Goal: Use online tool/utility

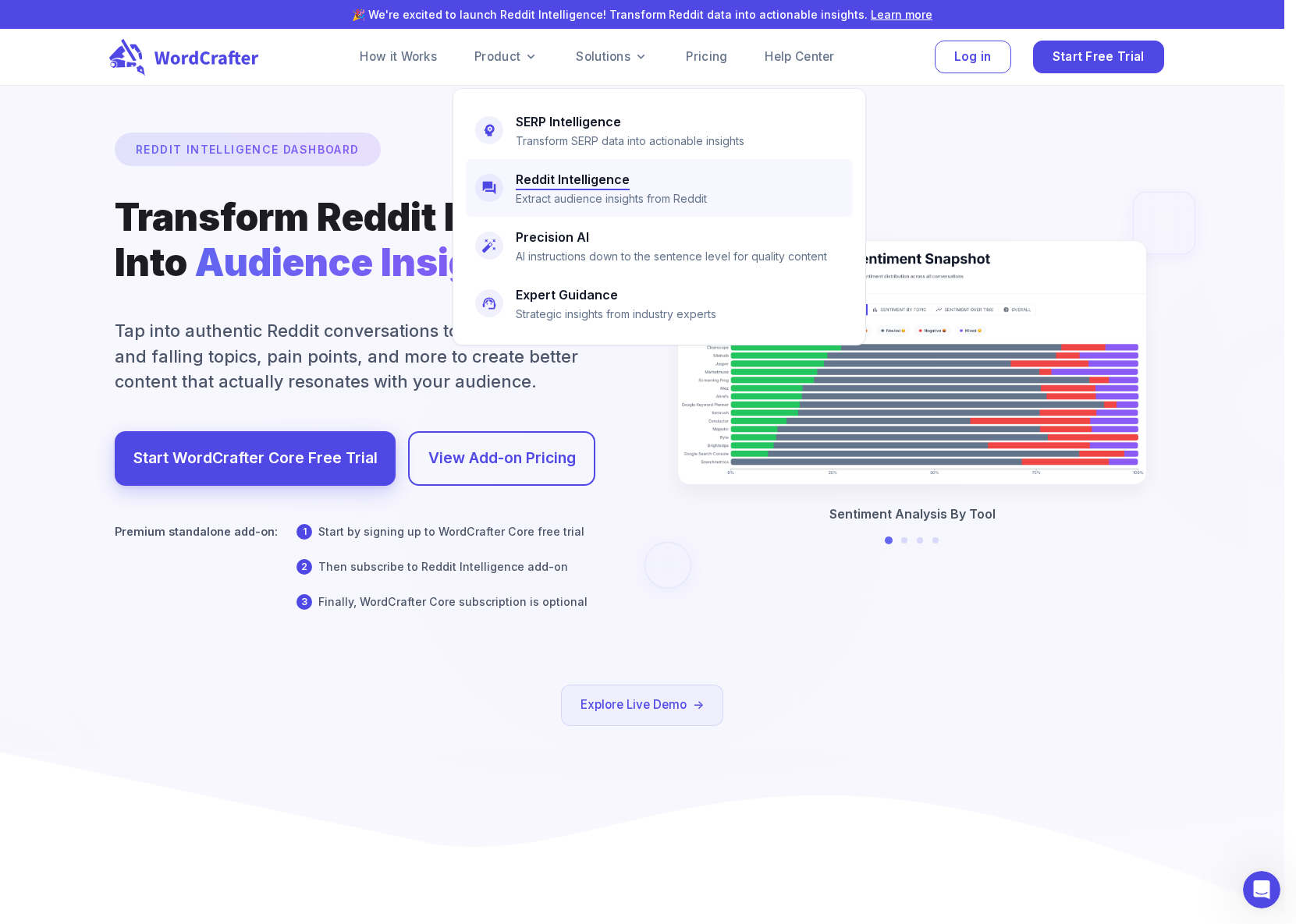
click at [566, 183] on h6 "Reddit Intelligence" at bounding box center [572, 179] width 114 height 22
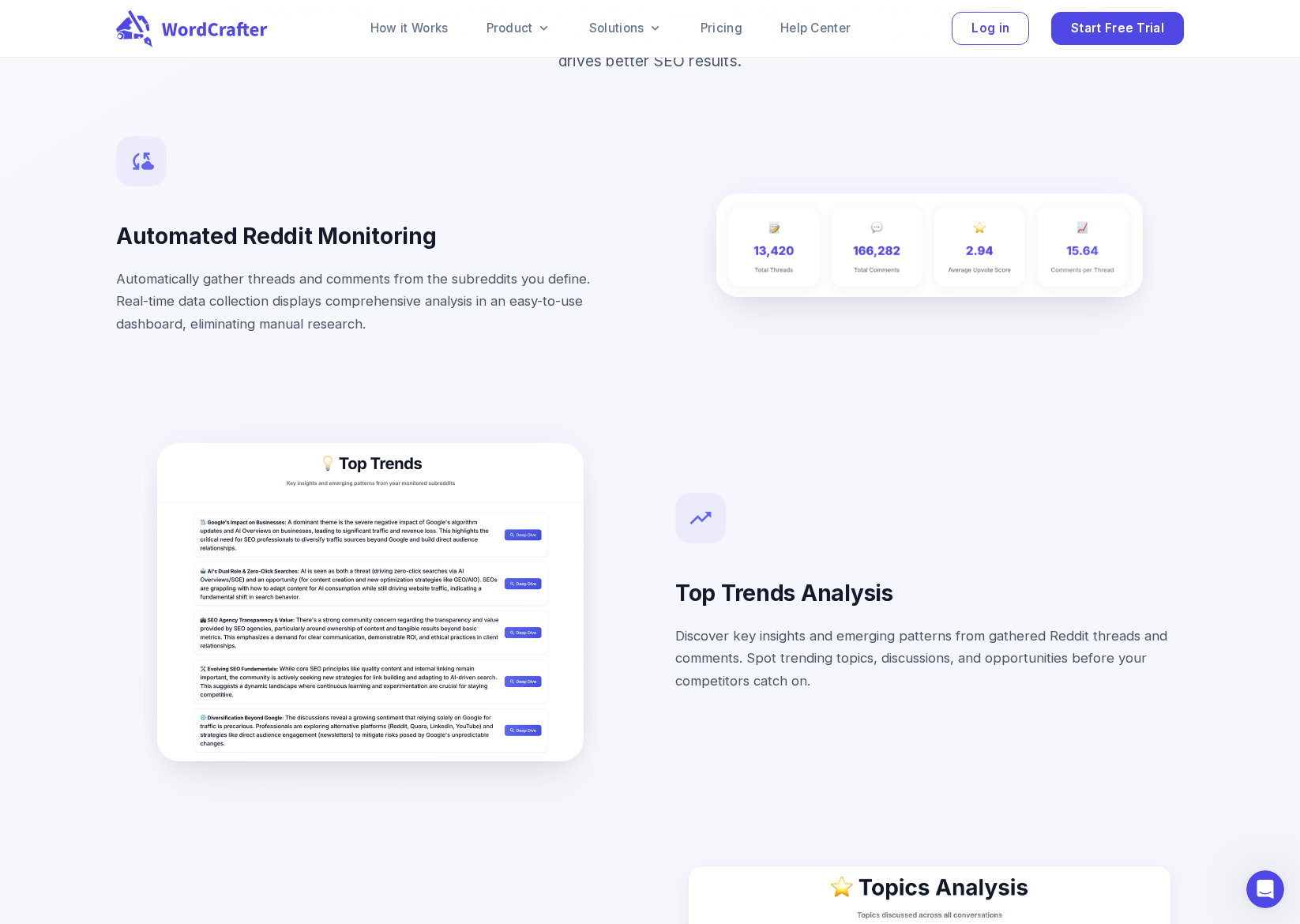
scroll to position [1926, 0]
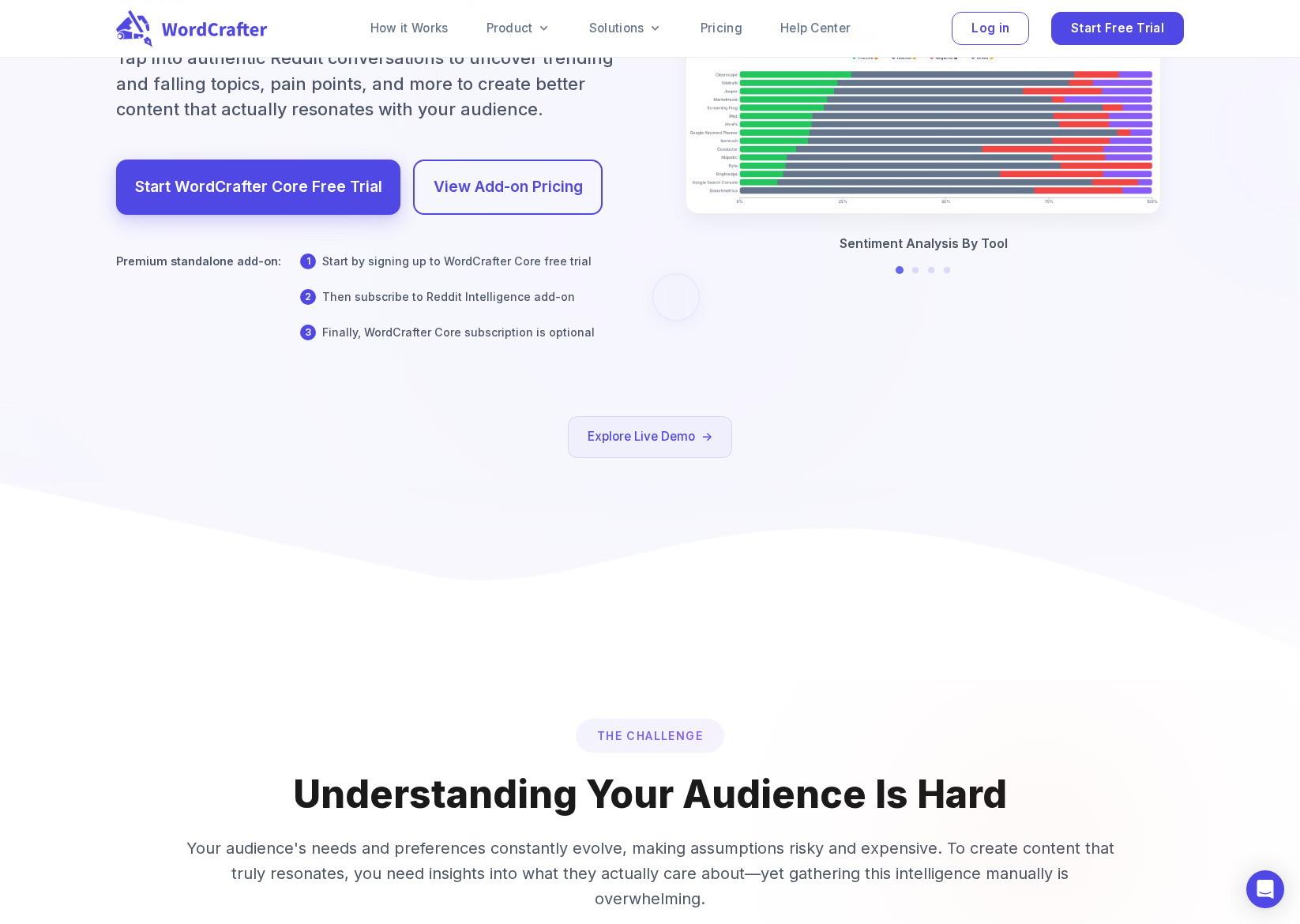
scroll to position [154, 0]
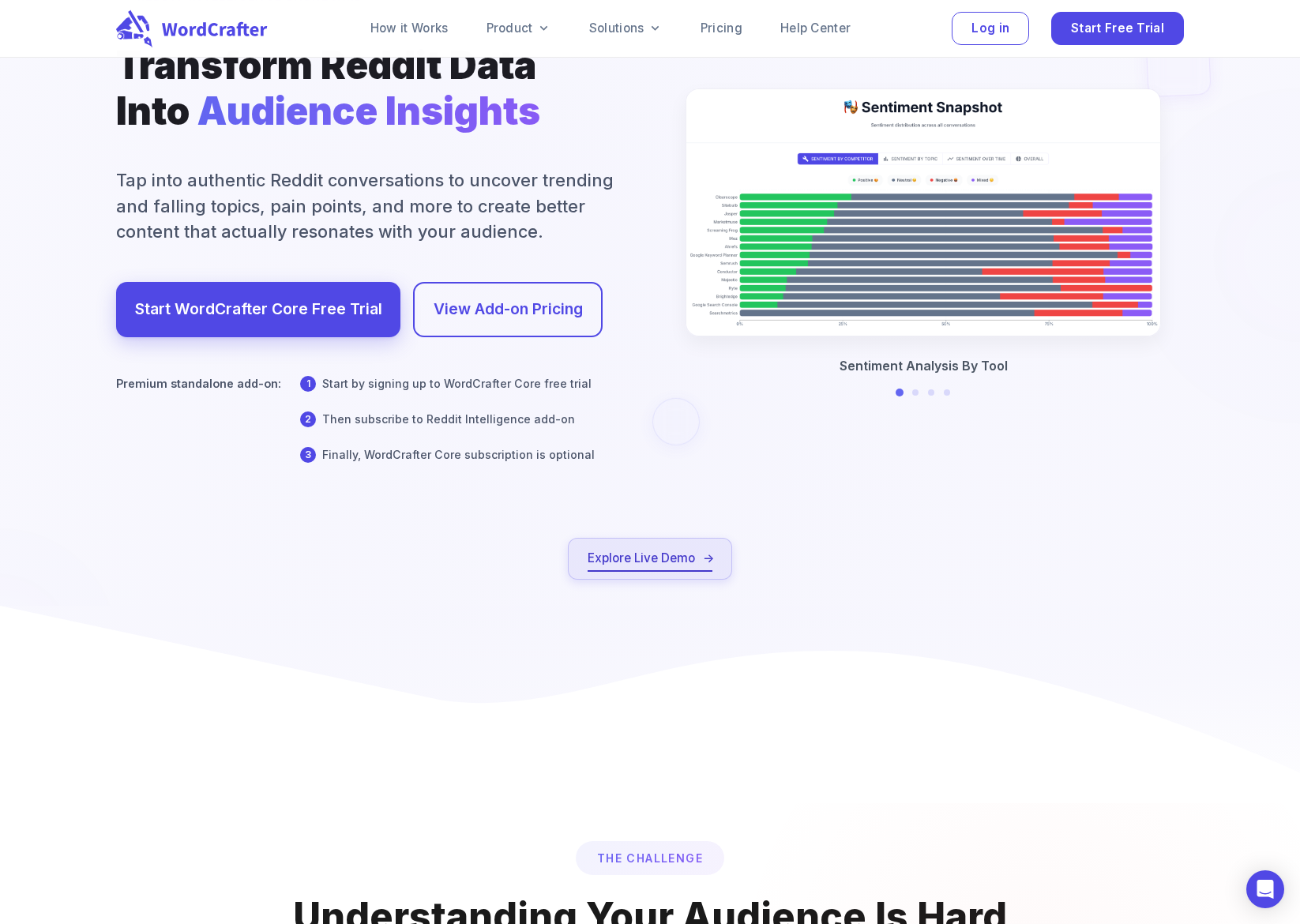
click at [648, 564] on link "Explore Live Demo" at bounding box center [649, 559] width 125 height 22
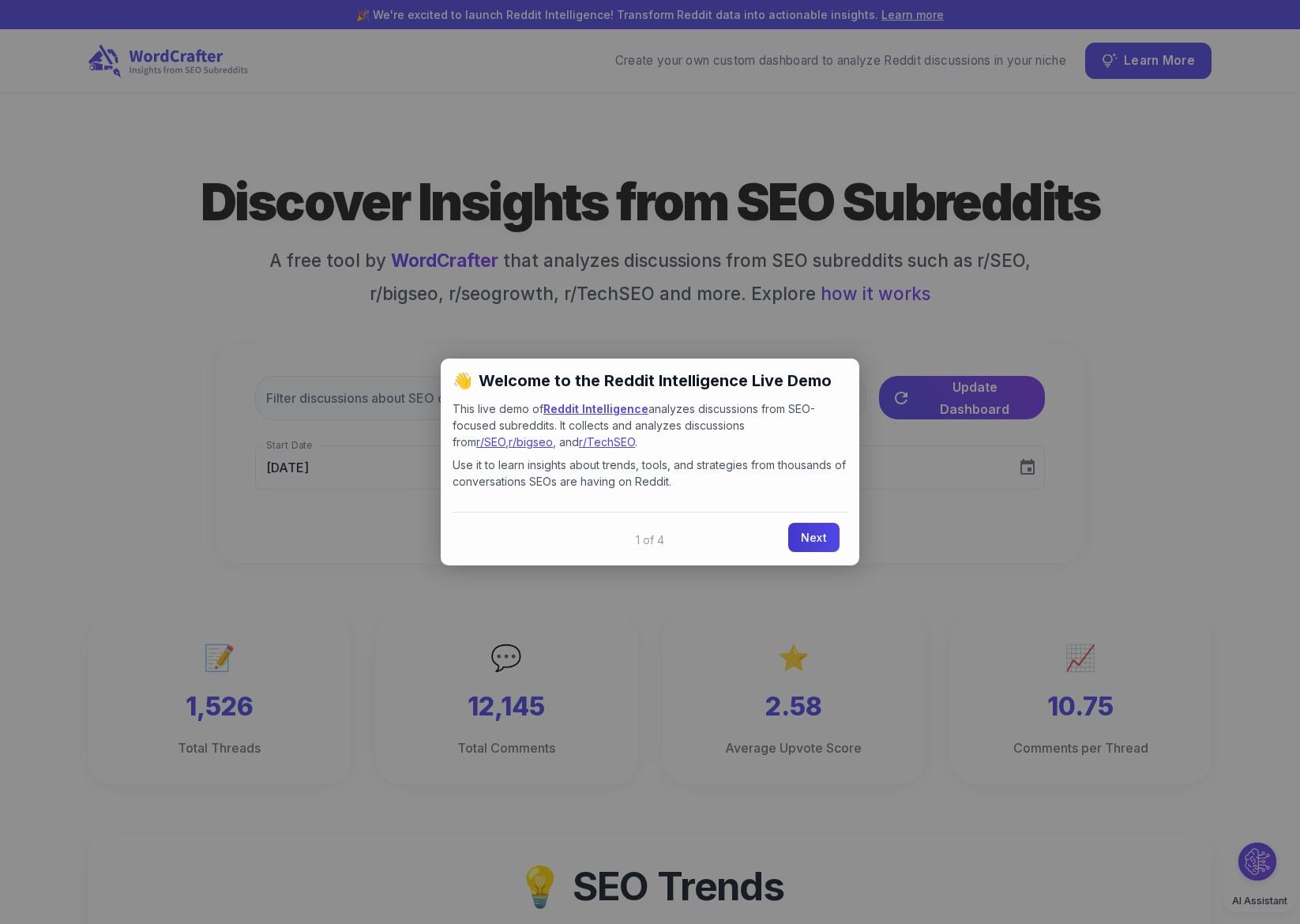
click at [821, 536] on link "Next" at bounding box center [813, 537] width 51 height 30
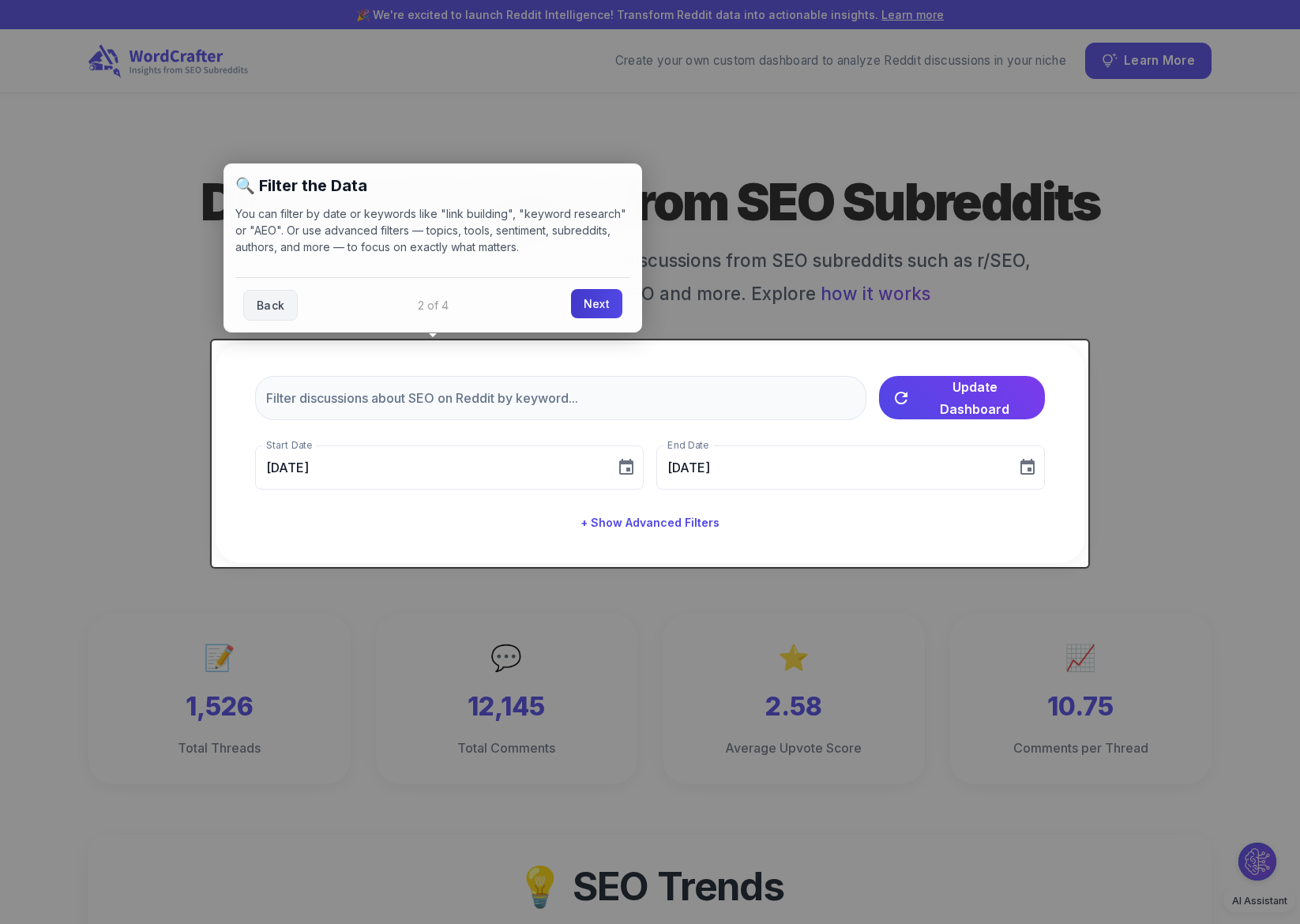
click at [593, 300] on link "Next" at bounding box center [596, 304] width 51 height 30
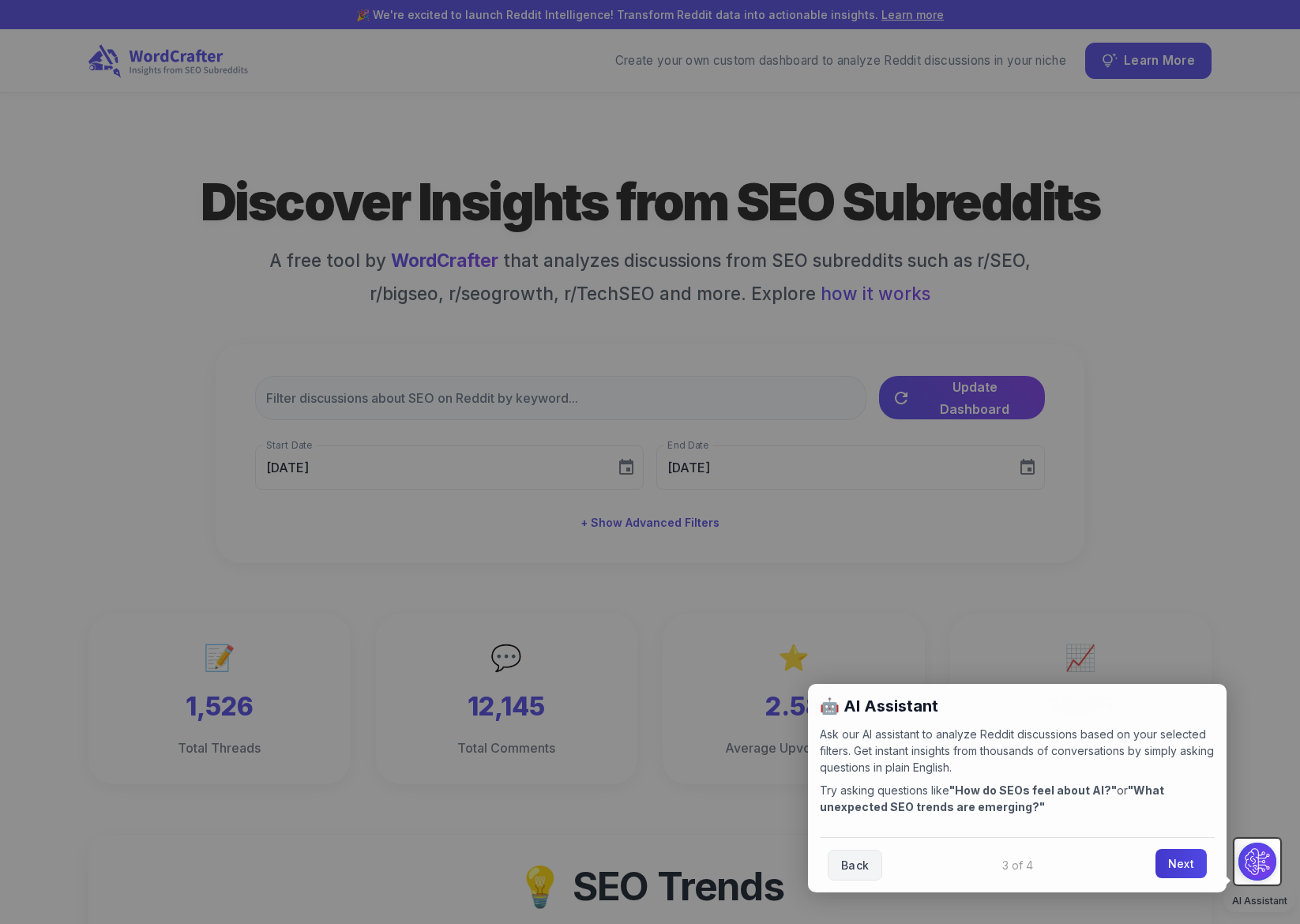
click at [1184, 876] on link "Next" at bounding box center [1181, 864] width 51 height 30
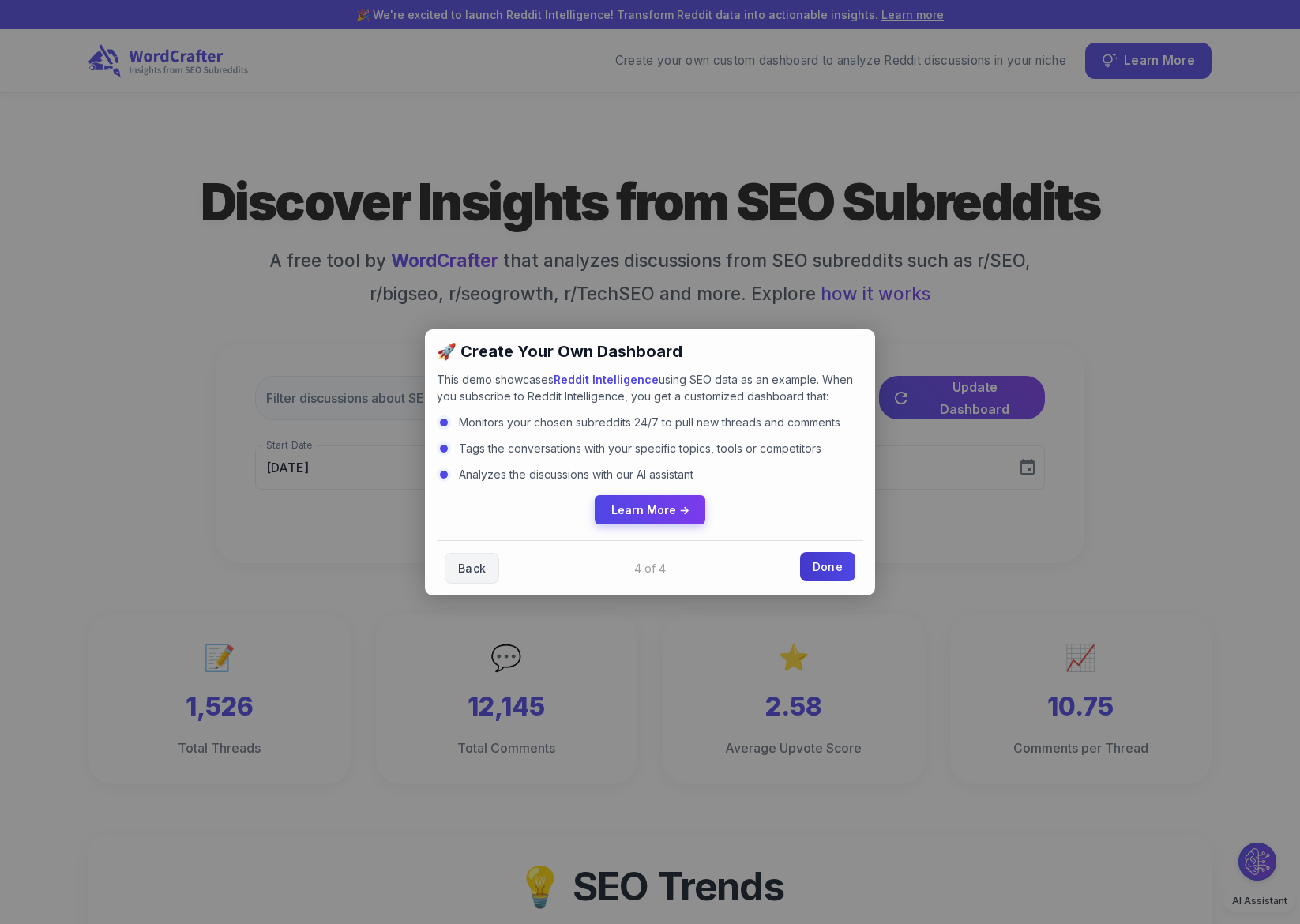
click at [833, 559] on link "Done" at bounding box center [828, 567] width 56 height 30
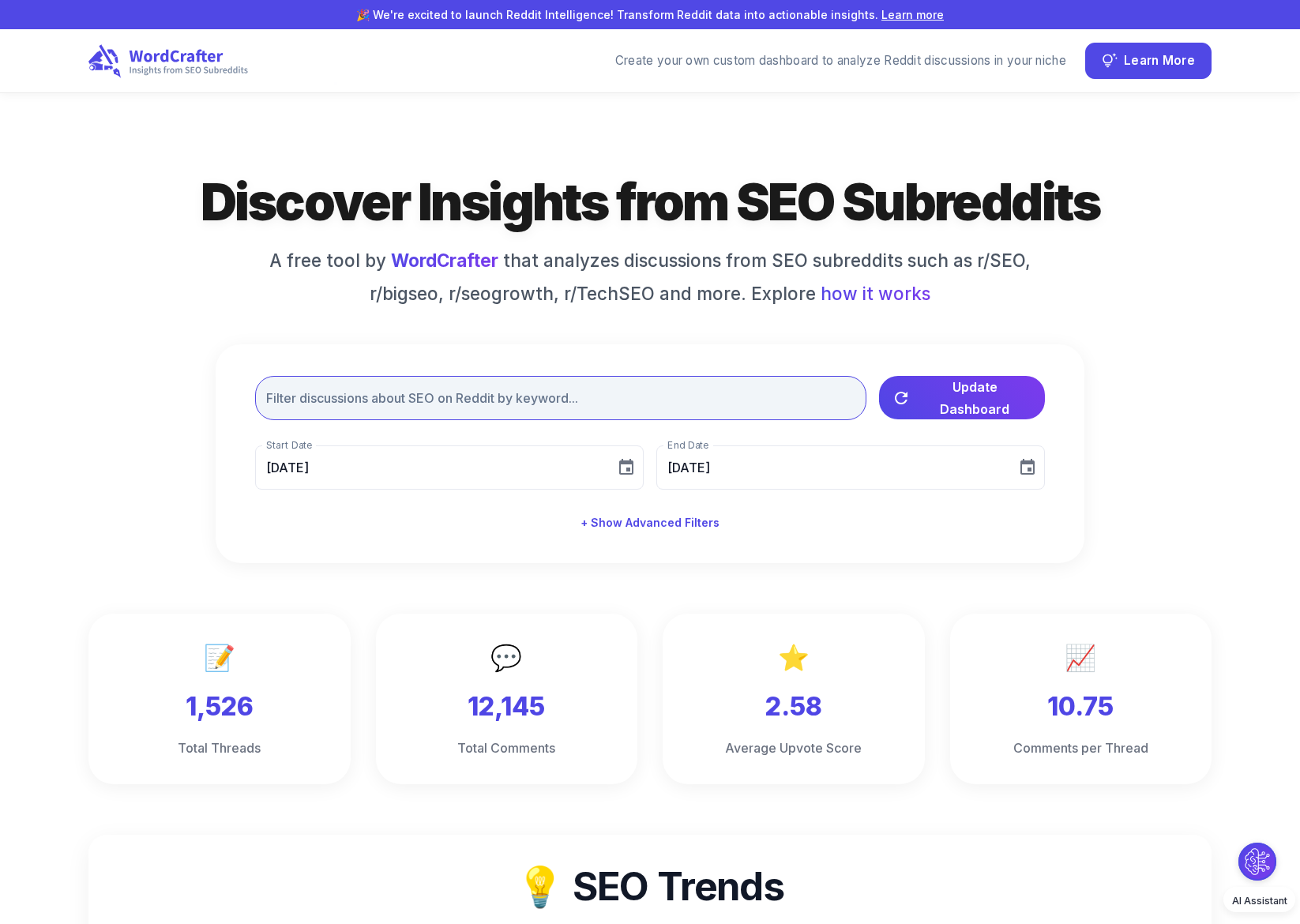
click at [685, 403] on input "text" at bounding box center [560, 398] width 611 height 44
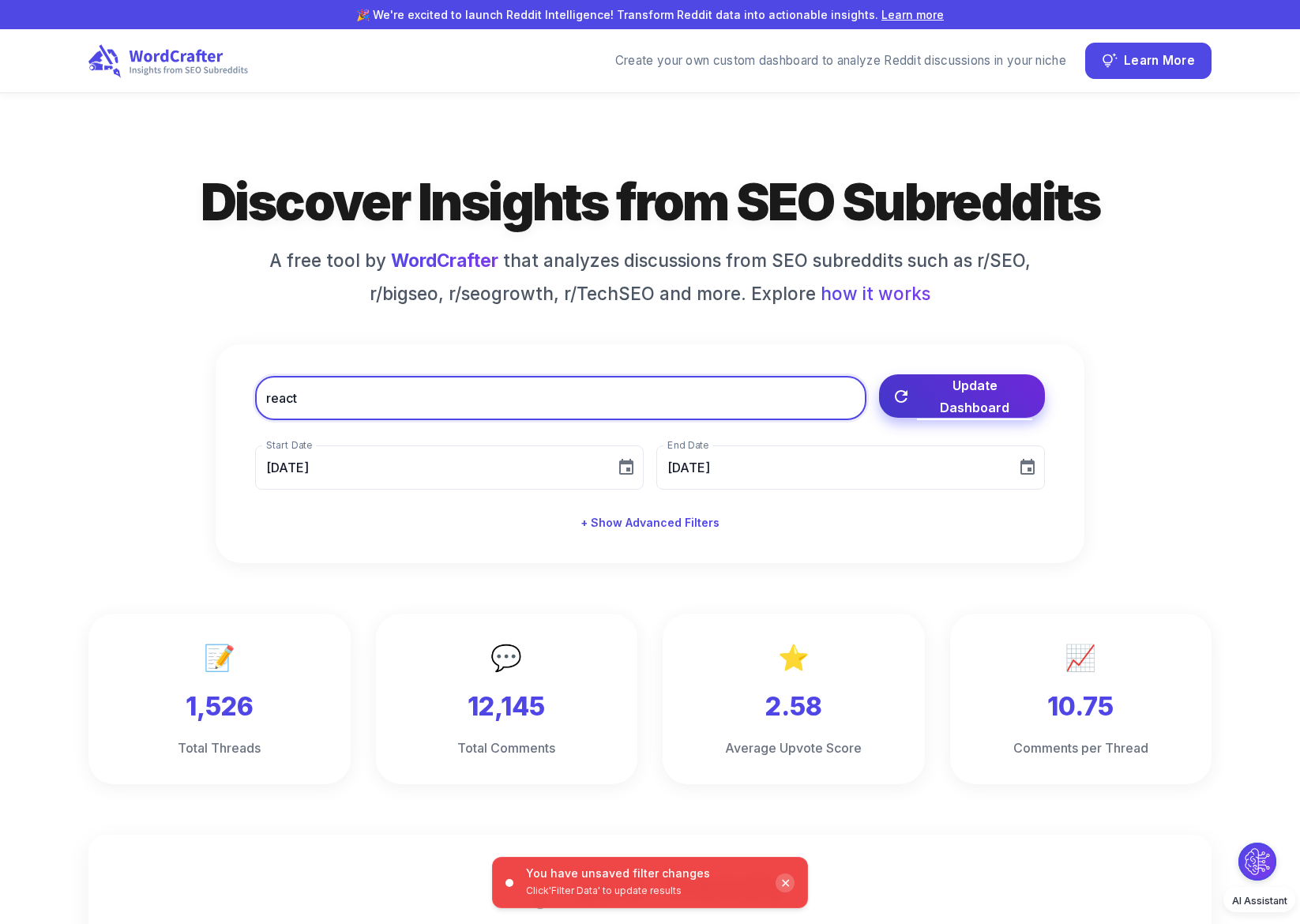
type input "react"
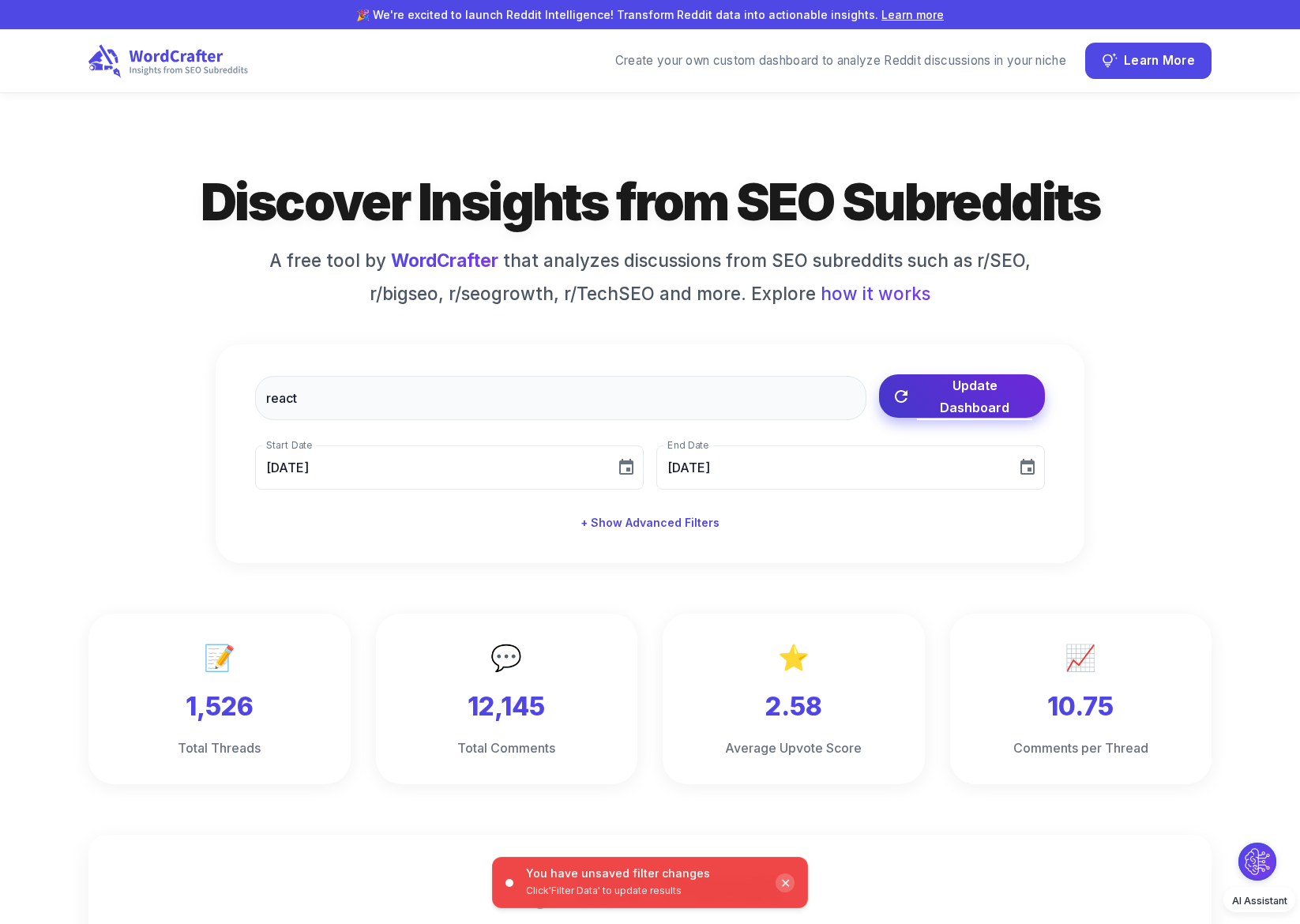
click at [975, 398] on span "Update Dashboard" at bounding box center [974, 396] width 115 height 44
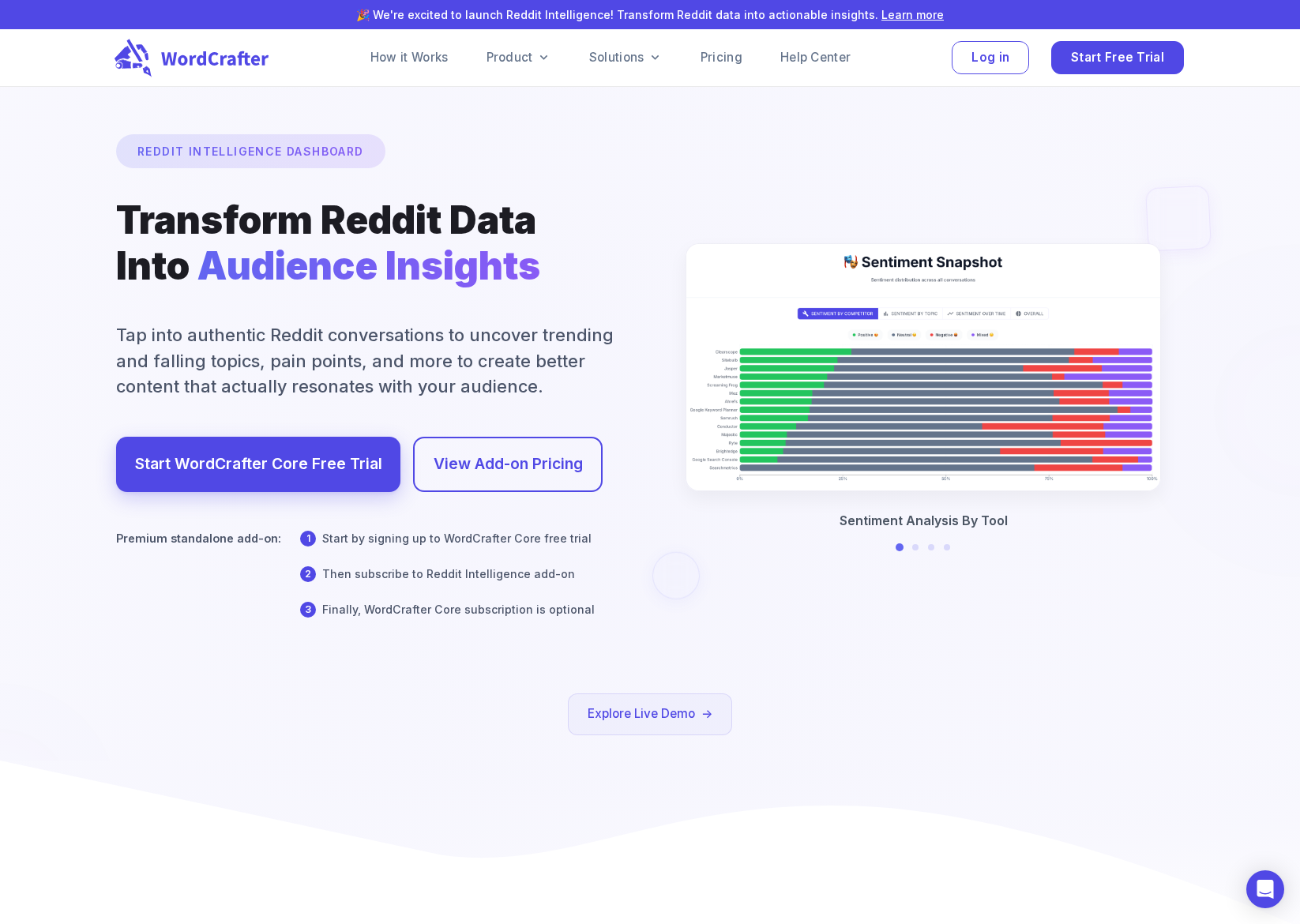
click at [190, 60] on icon at bounding box center [215, 58] width 108 height 14
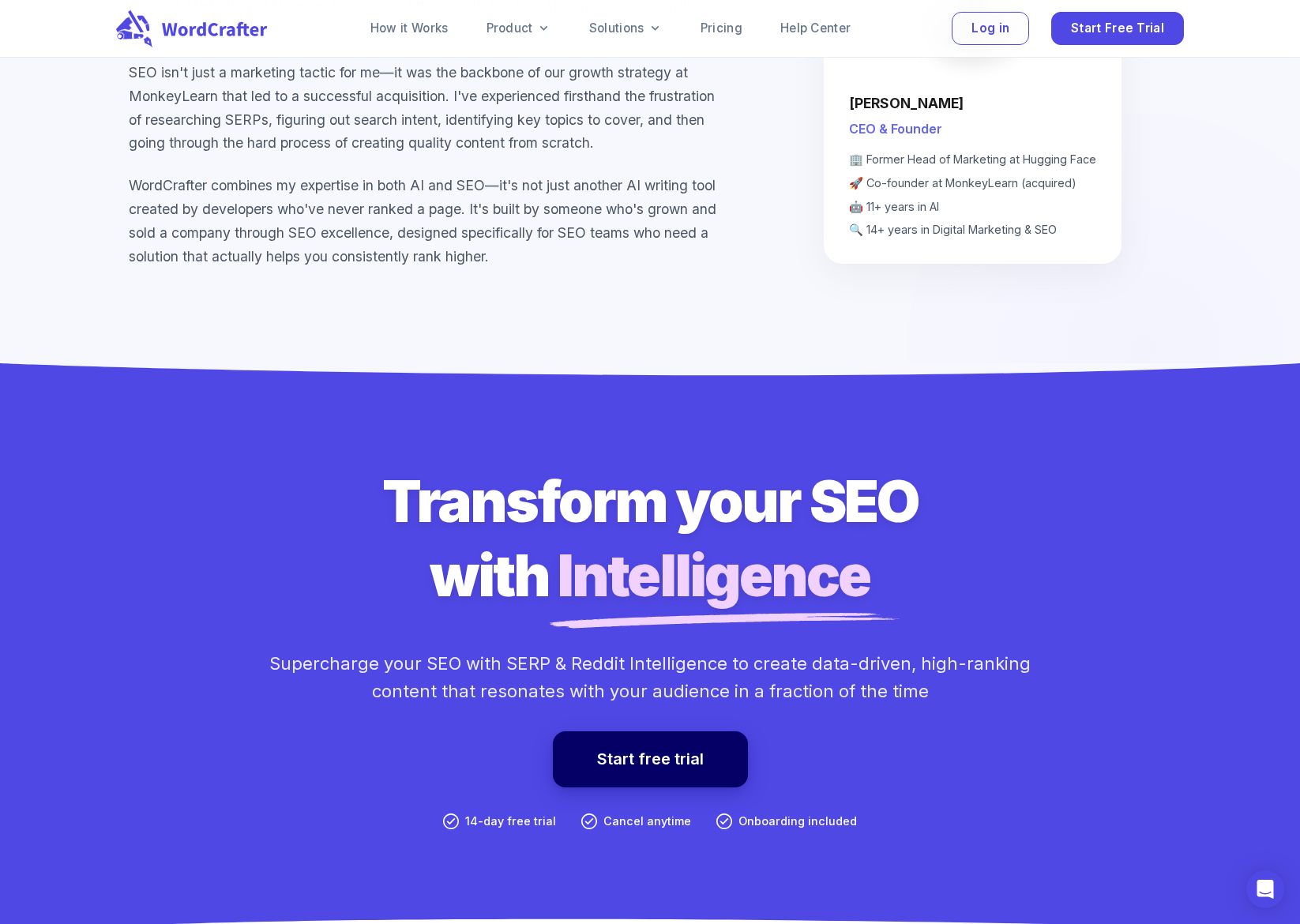
scroll to position [10441, 0]
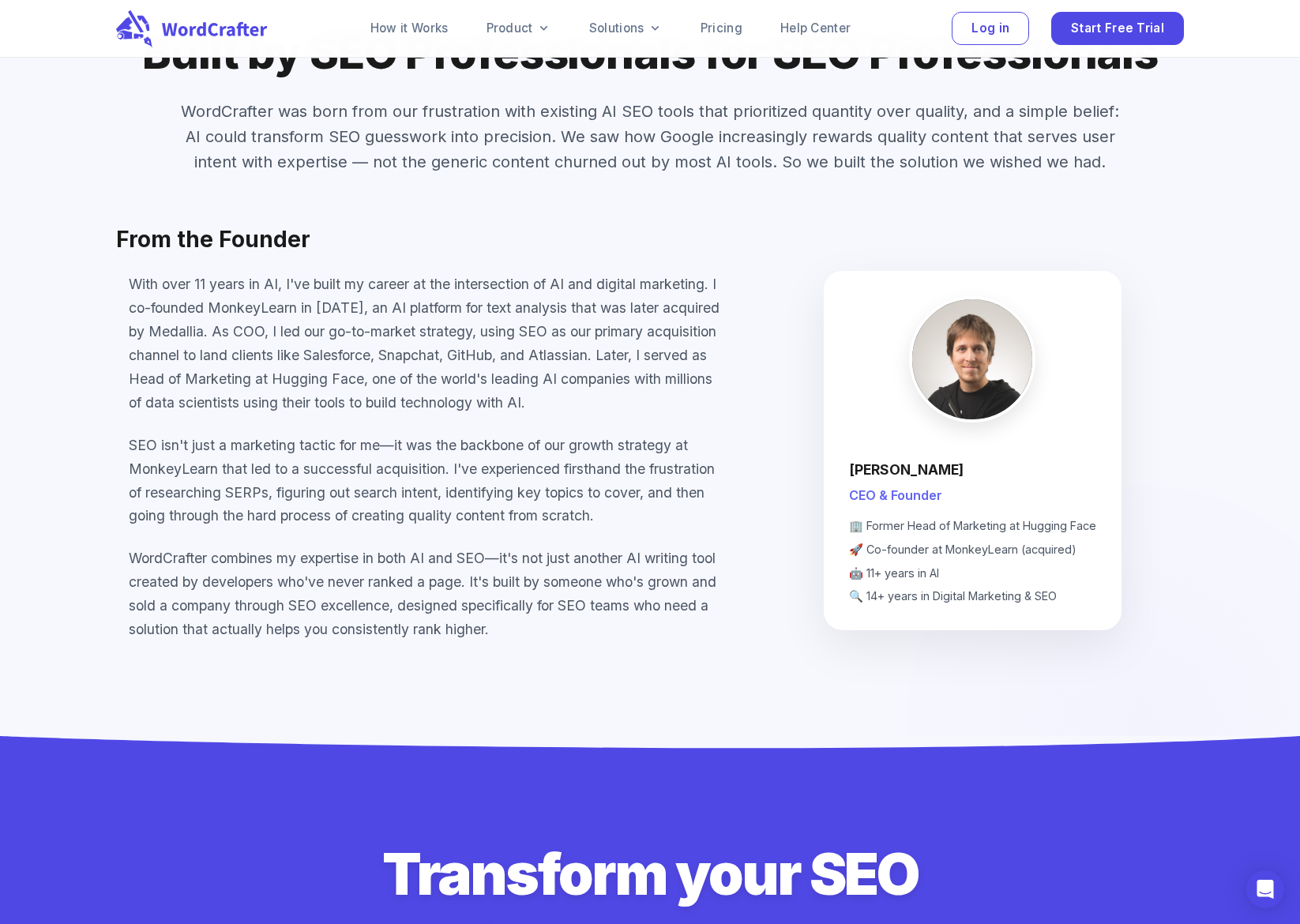
drag, startPoint x: 844, startPoint y: 450, endPoint x: 986, endPoint y: 453, distance: 142.0
click at [986, 453] on div "Federico Pascual CEO & Founder 🏢 Former Head of Marketing at Hugging Face 🚀 Co-…" at bounding box center [972, 450] width 298 height 358
copy h4 "Federico Pascual"
